Goal: Task Accomplishment & Management: Use online tool/utility

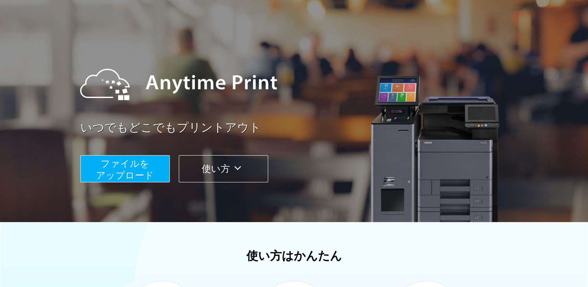
scroll to position [78, 0]
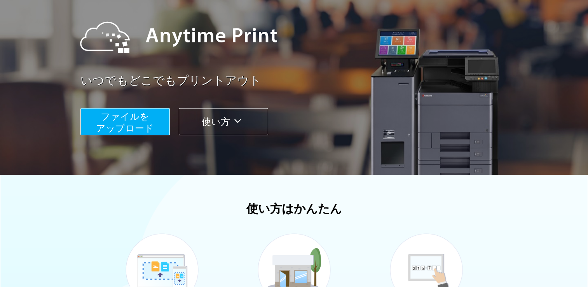
click at [243, 124] on icon at bounding box center [237, 121] width 15 height 12
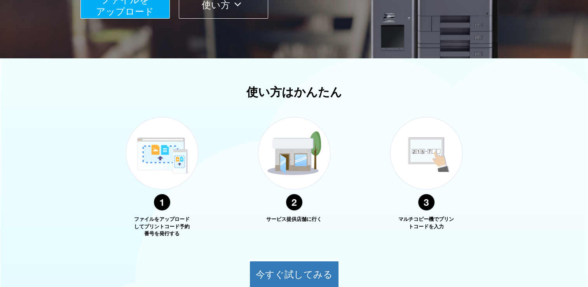
scroll to position [149, 0]
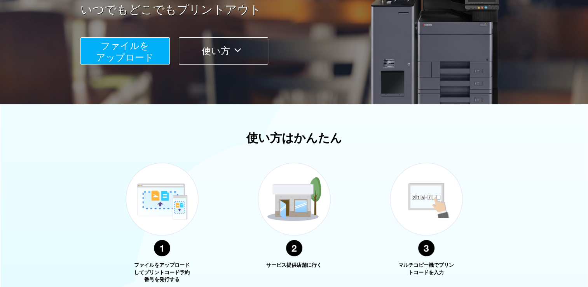
click at [115, 59] on span "ファイルを ​​アップロード" at bounding box center [125, 51] width 58 height 22
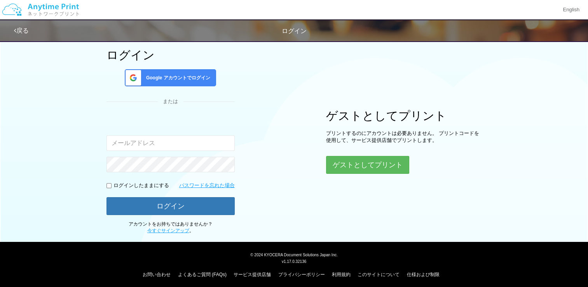
scroll to position [49, 0]
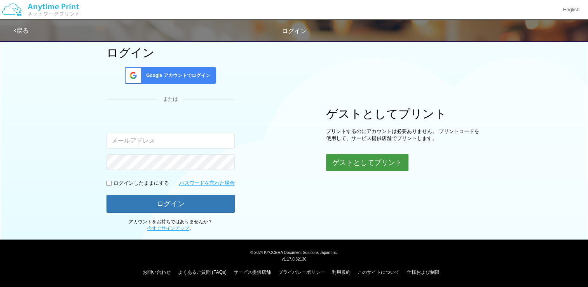
click at [348, 165] on button "ゲストとしてプリント" at bounding box center [367, 162] width 82 height 17
click at [362, 160] on button "ゲストとしてプリント" at bounding box center [367, 162] width 82 height 17
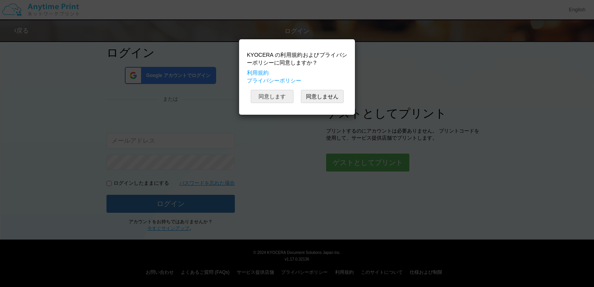
click at [268, 97] on button "同意します" at bounding box center [272, 96] width 43 height 13
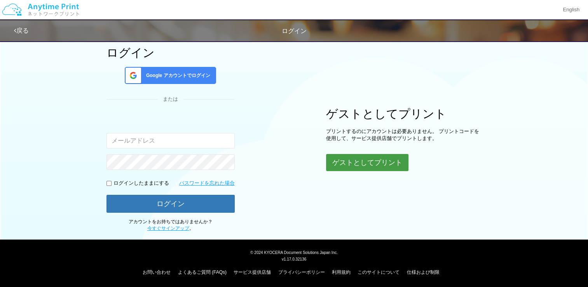
click at [361, 166] on button "ゲストとしてプリント" at bounding box center [367, 162] width 82 height 17
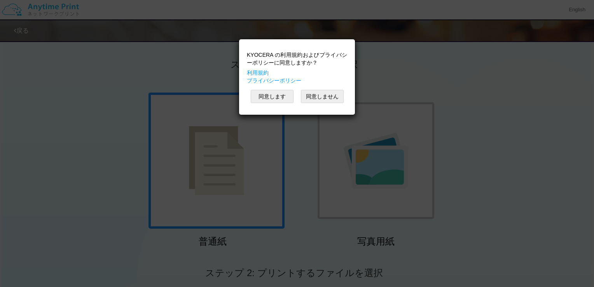
click at [503, 197] on div "KYOCERA の利用規約およびプライバシーポリシーに同意しますか？ 利用規約 プライバシーポリシー 同意します 同意しません" at bounding box center [297, 143] width 594 height 287
drag, startPoint x: 279, startPoint y: 94, endPoint x: 274, endPoint y: 99, distance: 7.1
click at [279, 94] on button "同意します" at bounding box center [272, 96] width 43 height 13
click at [264, 98] on button "同意します" at bounding box center [272, 96] width 43 height 13
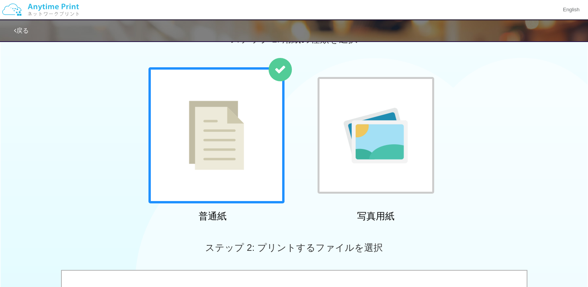
scroll to position [39, 0]
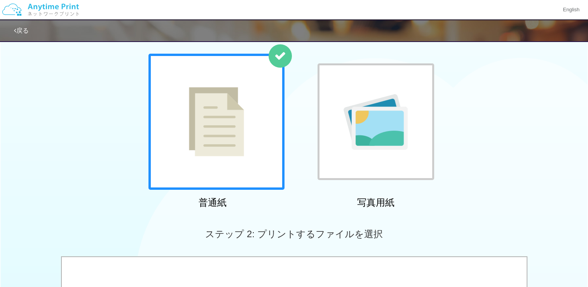
click at [232, 135] on img at bounding box center [216, 121] width 55 height 69
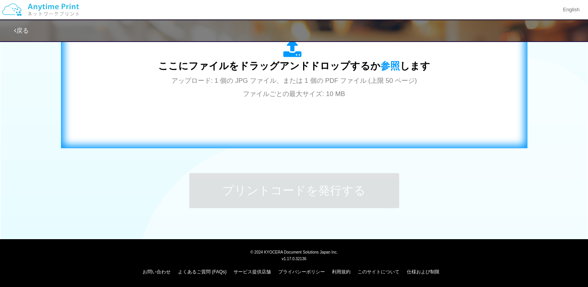
scroll to position [265, 0]
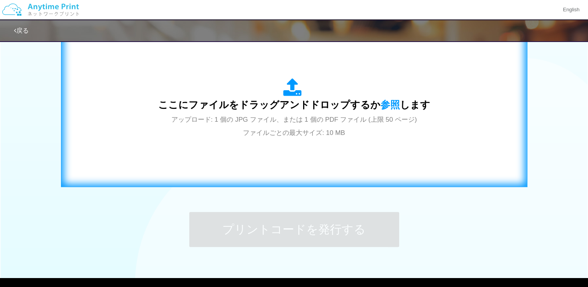
click at [266, 122] on span "アップロード: 1 個の JPG ファイル、または 1 個の PDF ファイル (上限 50 ページ) ファイルごとの最大サイズ: 10 MB" at bounding box center [294, 126] width 246 height 21
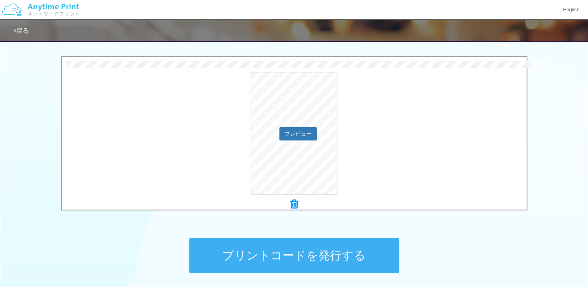
scroll to position [187, 0]
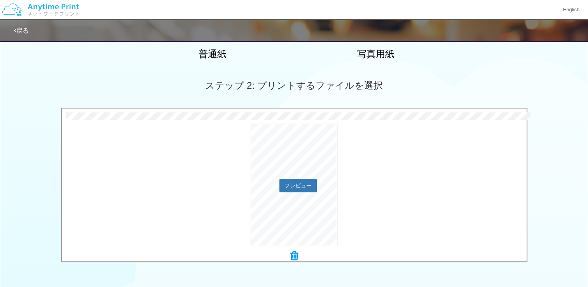
click at [392, 188] on div "プレビュー" at bounding box center [294, 185] width 465 height 122
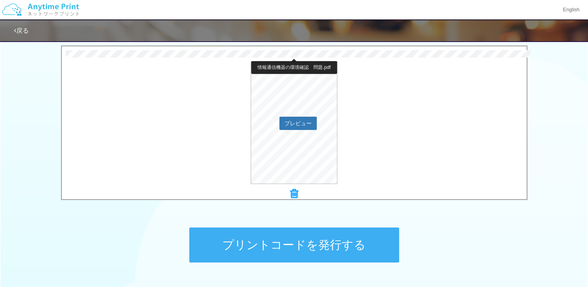
scroll to position [304, 0]
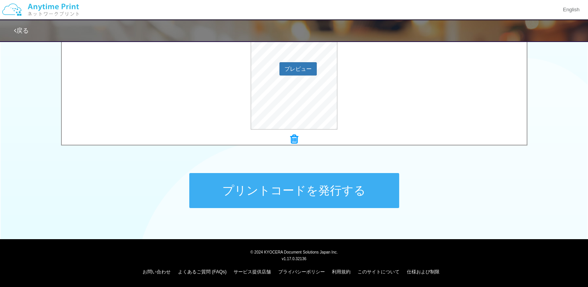
click at [169, 122] on div "プレビュー" at bounding box center [294, 68] width 465 height 122
click at [296, 140] on icon at bounding box center [294, 139] width 8 height 10
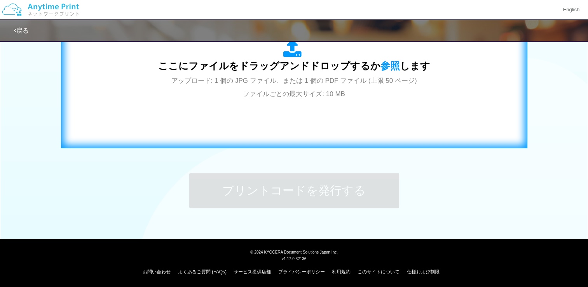
click at [213, 91] on div "ここにファイルをドラッグアンドドロップするか 参照 します アップロード: 1 個の JPG ファイル、または 1 個の PDF ファイル (上限 50 ペー…" at bounding box center [294, 69] width 272 height 61
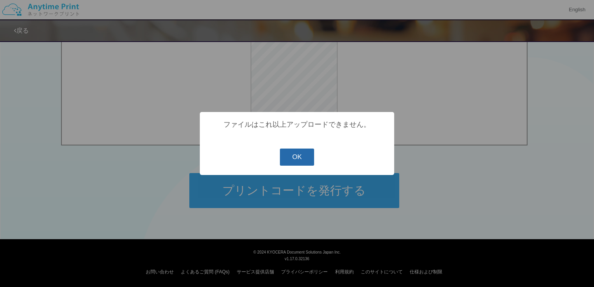
click at [291, 156] on button "OK" at bounding box center [297, 157] width 35 height 17
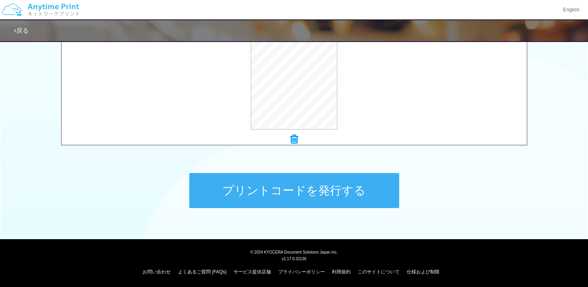
click at [295, 141] on icon at bounding box center [294, 139] width 8 height 10
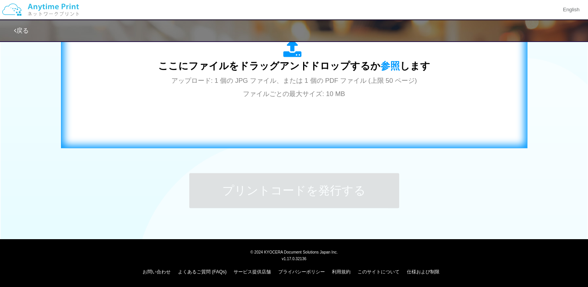
click at [229, 114] on div "ここにファイルをドラッグアンドドロップするか 参照 します アップロード: 1 個の JPG ファイル、または 1 個の PDF ファイル (上限 50 ペー…" at bounding box center [294, 69] width 450 height 141
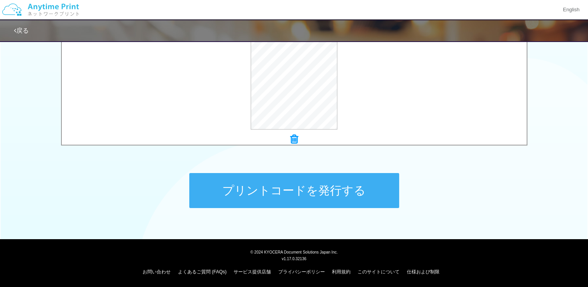
click at [344, 187] on button "プリントコードを発行する" at bounding box center [294, 190] width 210 height 35
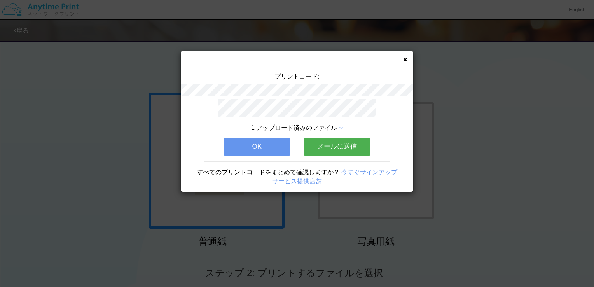
click at [243, 147] on button "OK" at bounding box center [257, 146] width 67 height 17
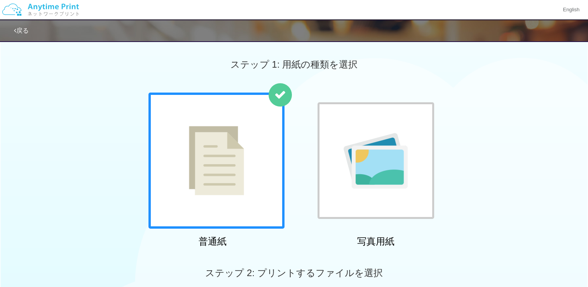
click at [226, 138] on img at bounding box center [216, 160] width 55 height 69
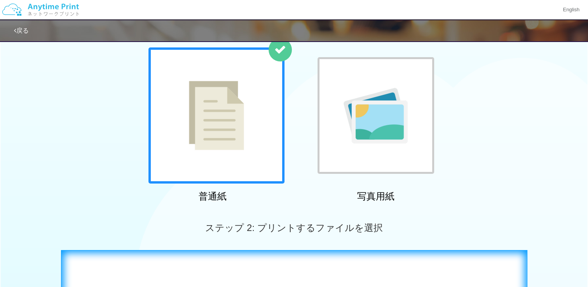
scroll to position [194, 0]
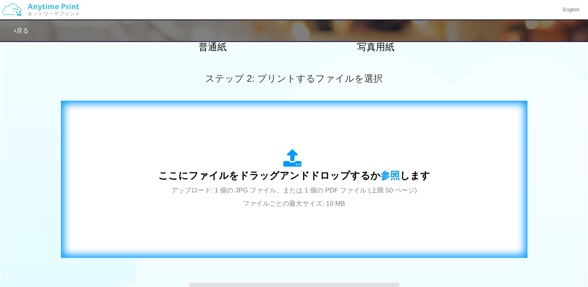
click at [308, 201] on span "アップロード: 1 個の JPG ファイル、または 1 個の PDF ファイル (上限 50 ページ) ファイルごとの最大サイズ: 10 MB" at bounding box center [294, 197] width 246 height 21
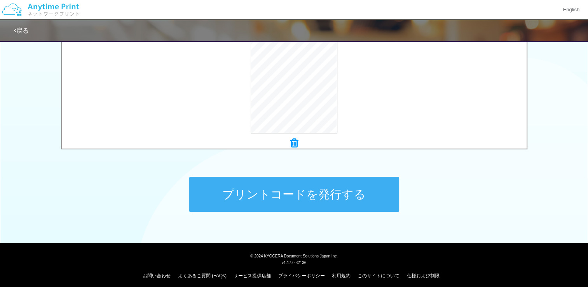
scroll to position [304, 0]
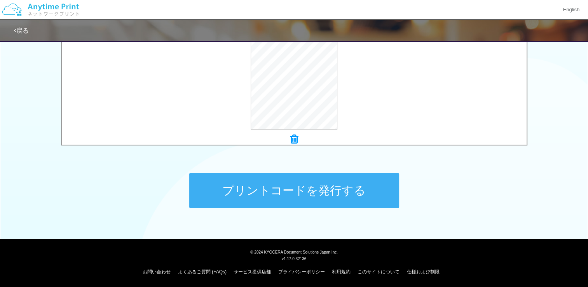
click at [319, 195] on button "プリントコードを発行する" at bounding box center [294, 190] width 210 height 35
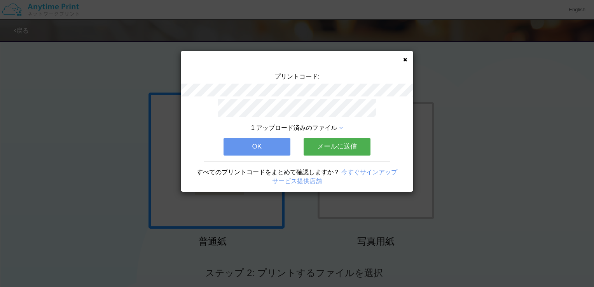
click at [407, 58] on div "プリントコード: 1 アップロード済みのファイル OK メールに送信 すべてのプリントコードをまとめて確認しますか？ 今すぐサインアップ サービス提供店舗" at bounding box center [297, 121] width 233 height 141
click at [407, 59] on div "プリントコード: 1 アップロード済みのファイル OK メールに送信 すべてのプリントコードをまとめて確認しますか？ 今すぐサインアップ サービス提供店舗" at bounding box center [297, 121] width 233 height 141
click at [406, 61] on icon at bounding box center [405, 59] width 4 height 5
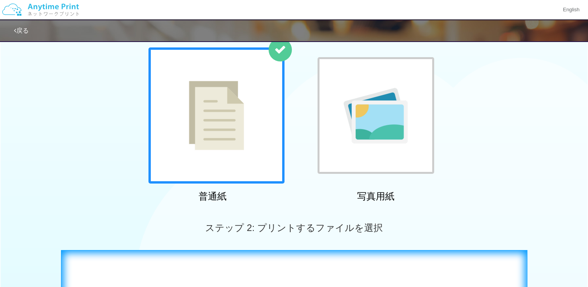
scroll to position [117, 0]
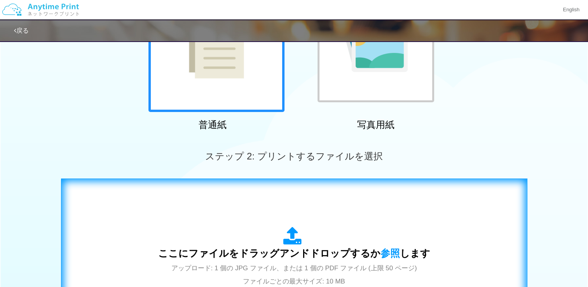
click at [278, 233] on div "ここにファイルをドラッグアンドドロップするか 参照 します アップロード: 1 個の JPG ファイル、または 1 個の PDF ファイル (上限 50 ペー…" at bounding box center [294, 257] width 272 height 61
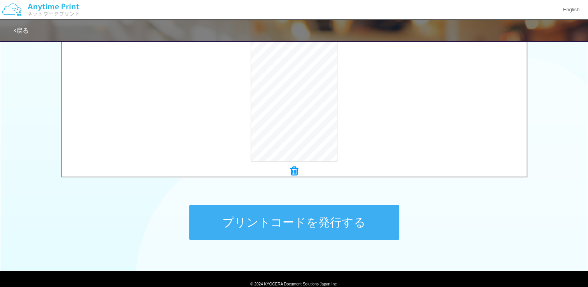
scroll to position [304, 0]
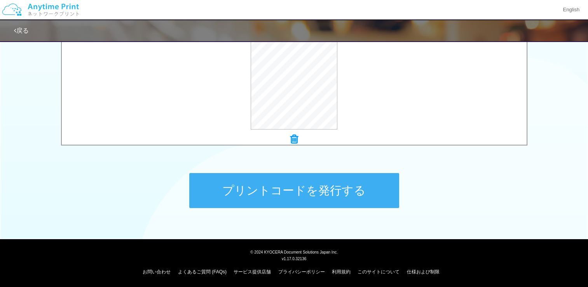
click at [316, 199] on button "プリントコードを発行する" at bounding box center [294, 190] width 210 height 35
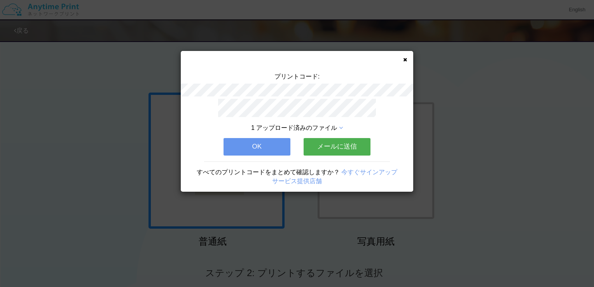
click at [406, 60] on icon at bounding box center [405, 59] width 4 height 5
